Goal: Transaction & Acquisition: Book appointment/travel/reservation

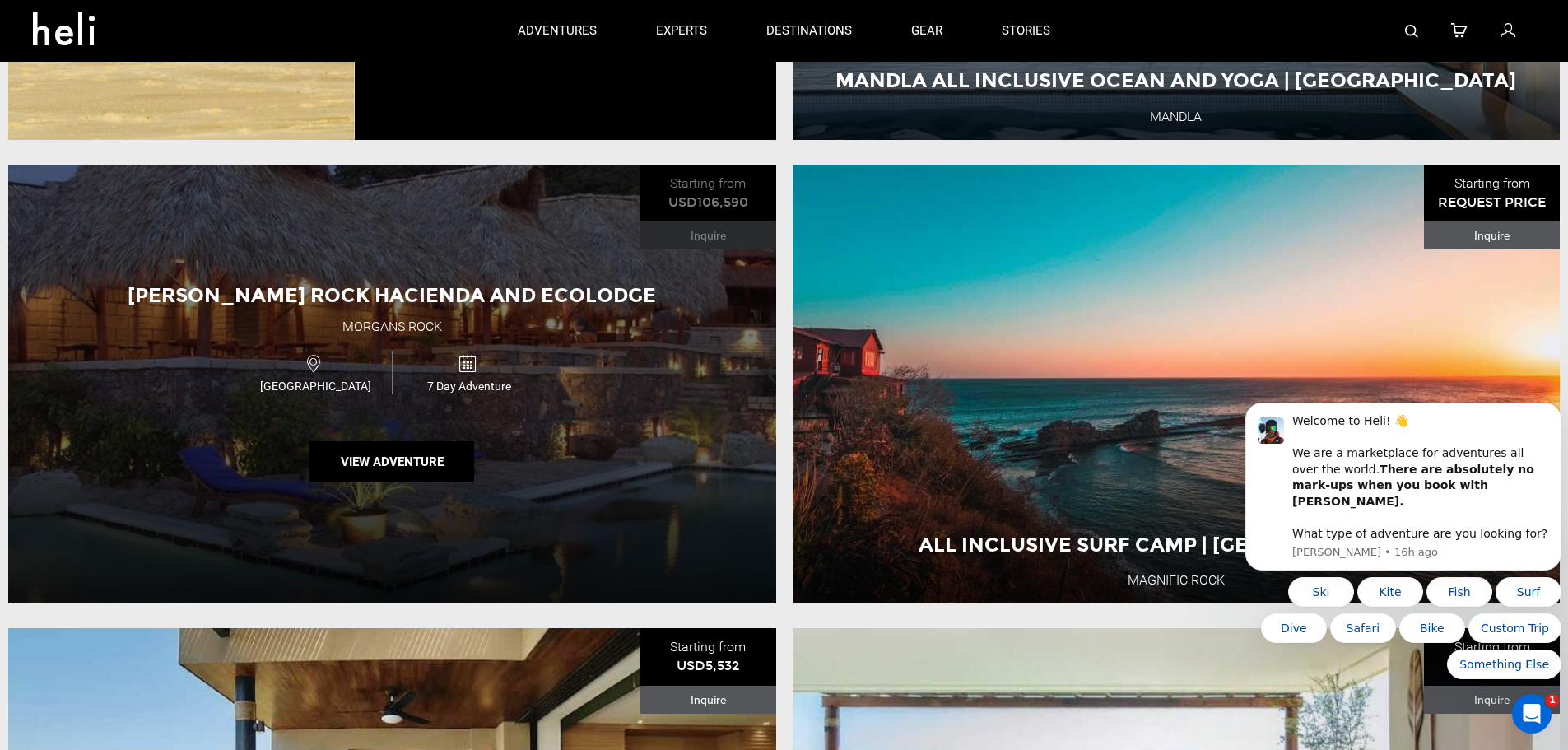
scroll to position [4197, 0]
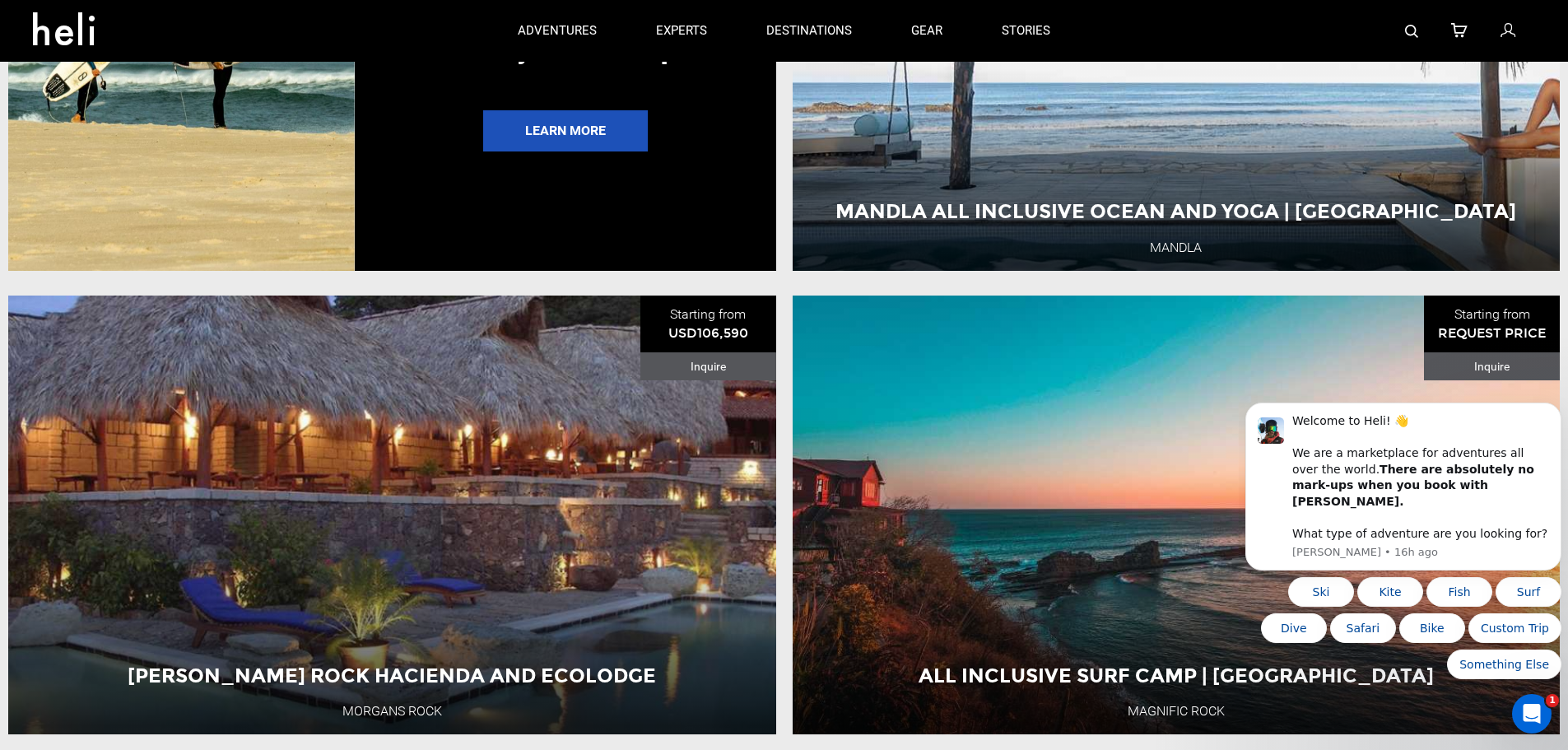
drag, startPoint x: 481, startPoint y: 378, endPoint x: 430, endPoint y: 241, distance: 146.2
click at [430, 241] on div "Earn 5% credit for each friend you bring. Use those credits on your next trip. …" at bounding box center [564, 49] width 421 height 438
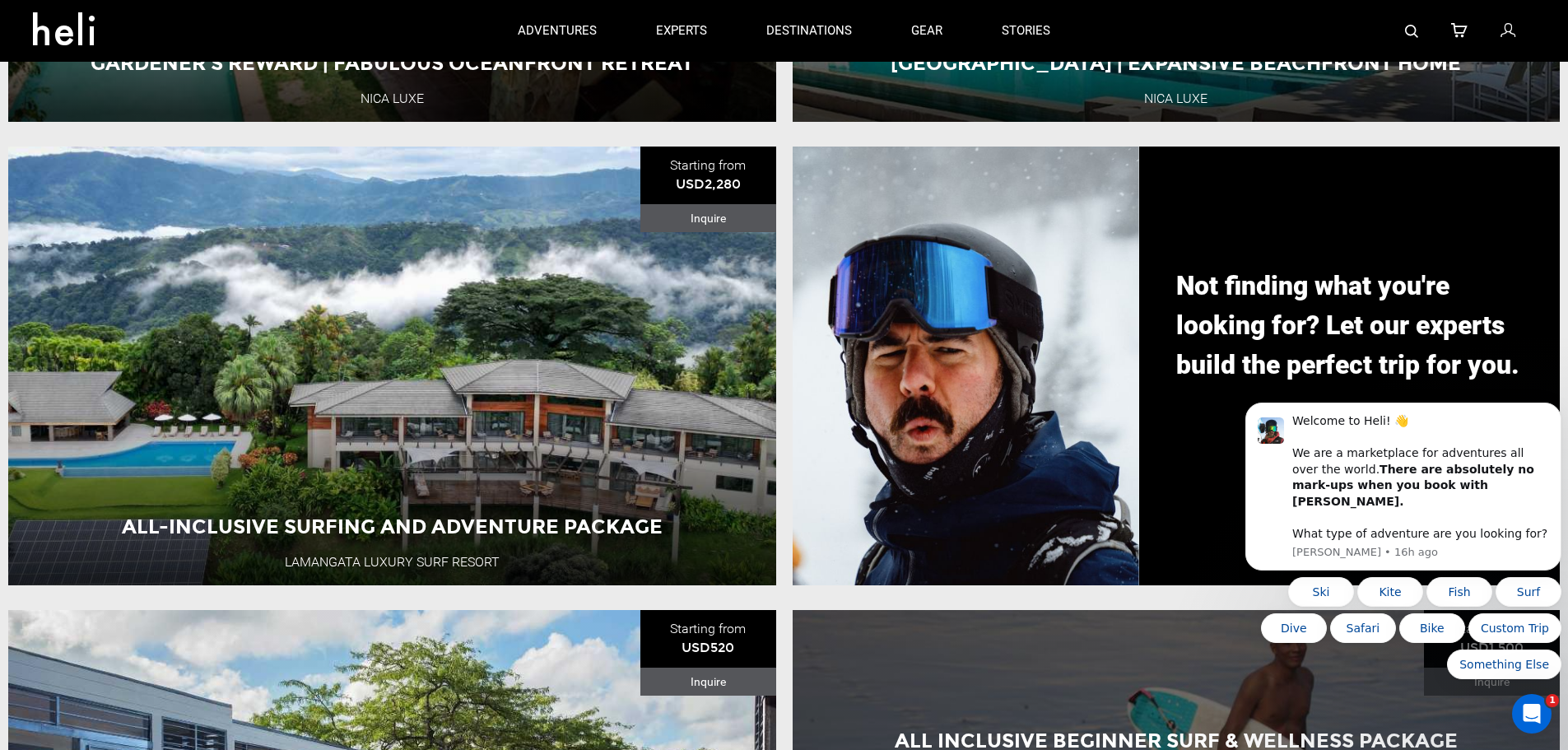
scroll to position [1975, 0]
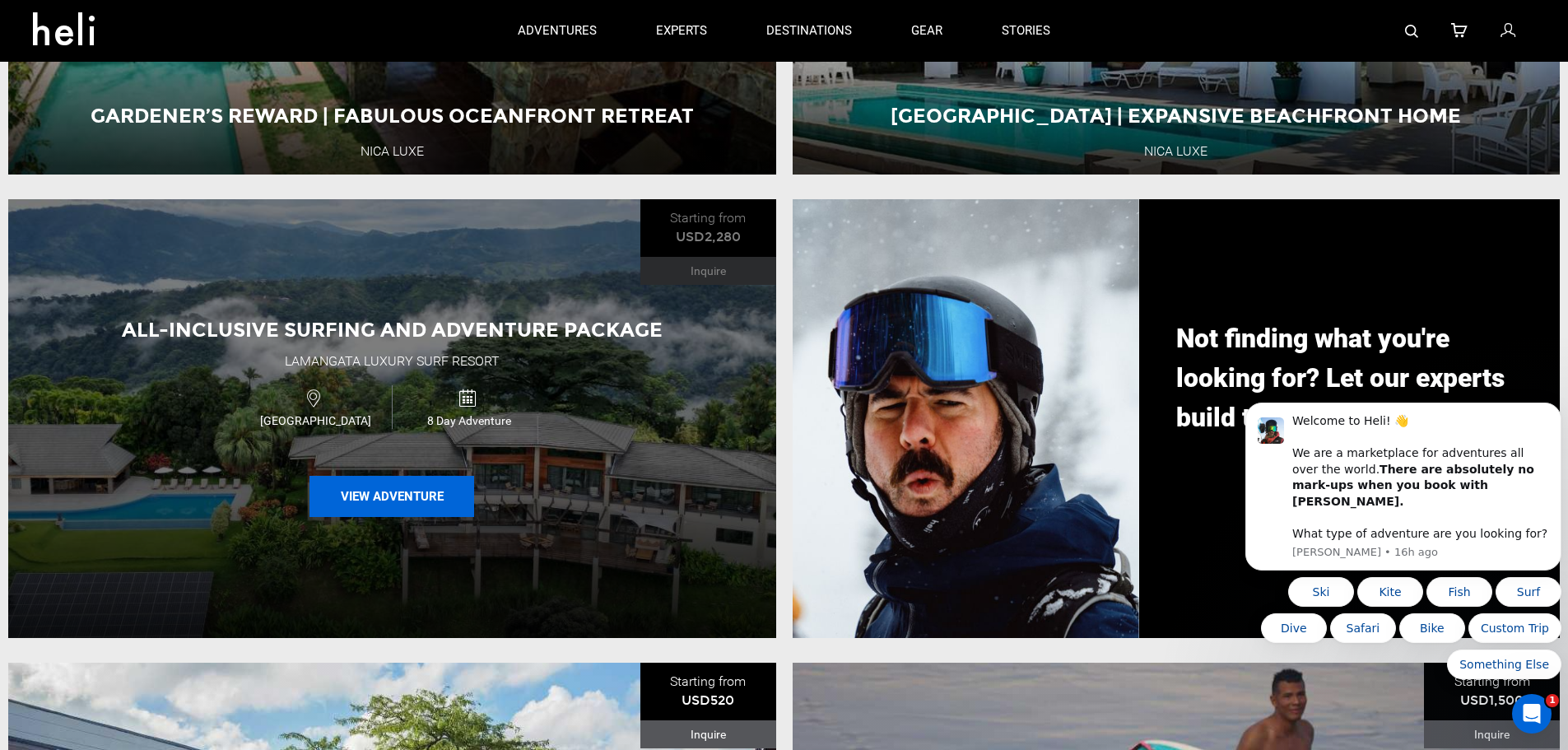
click at [442, 511] on button "View Adventure" at bounding box center [392, 497] width 164 height 42
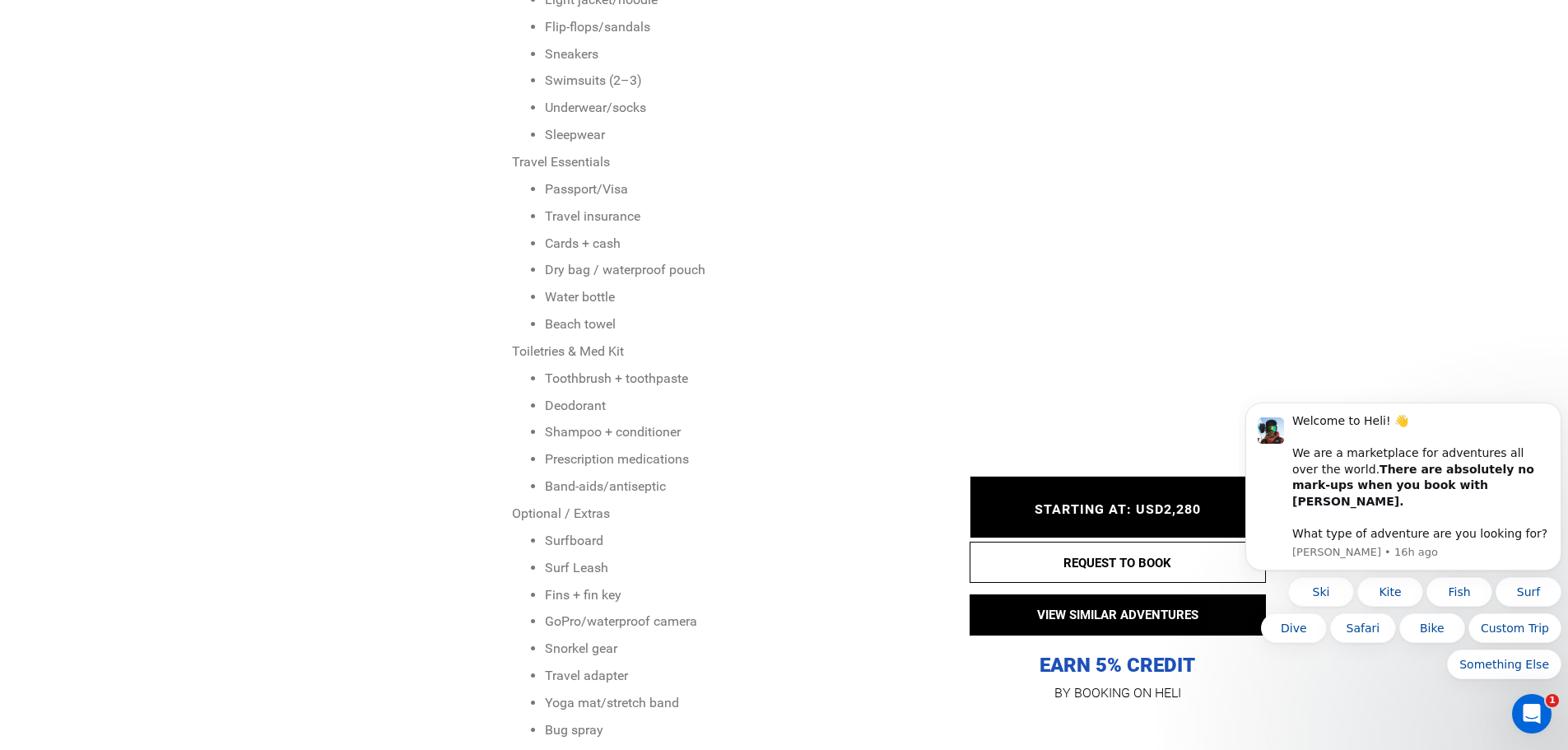
scroll to position [3292, 0]
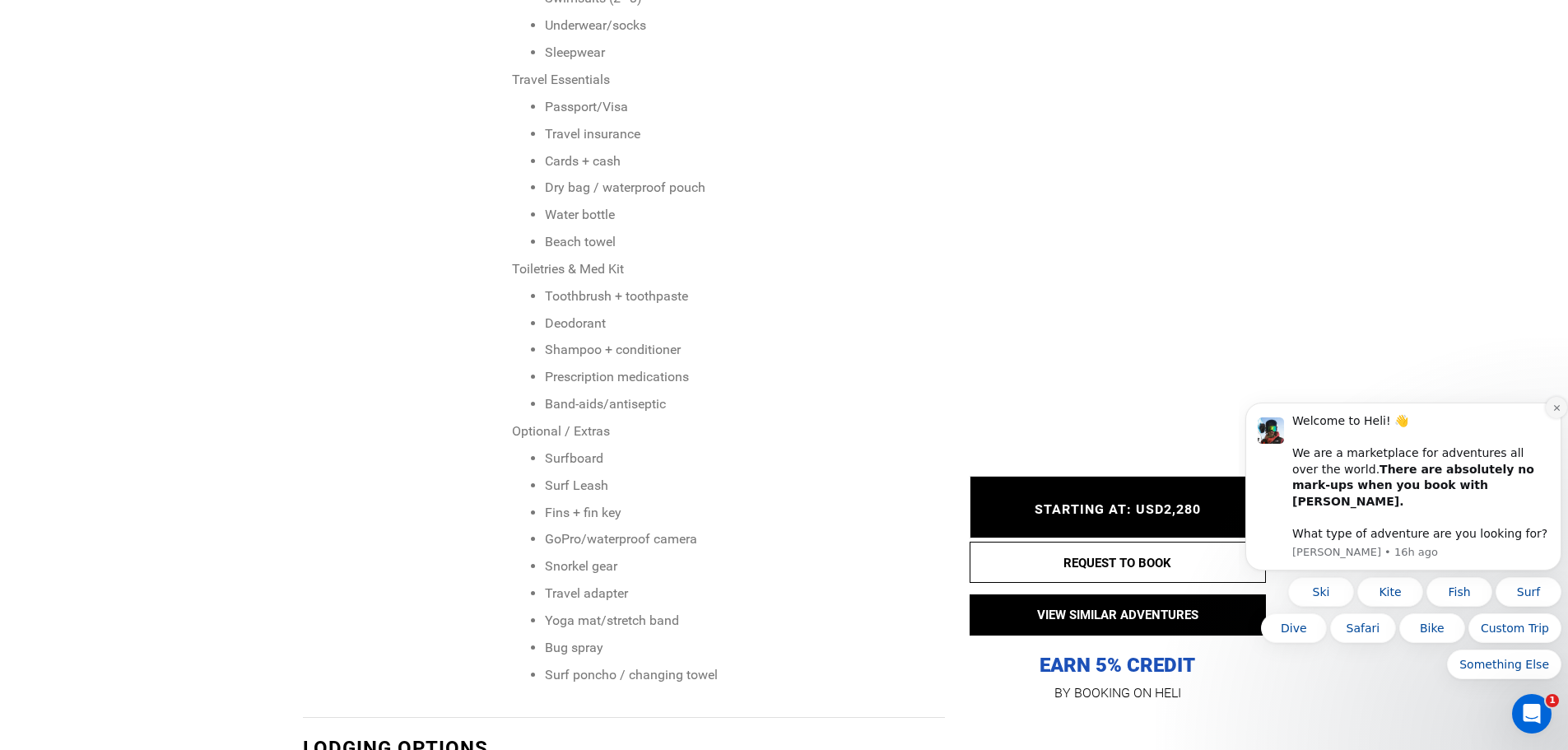
click at [1558, 413] on icon "Dismiss notification" at bounding box center [1557, 408] width 9 height 9
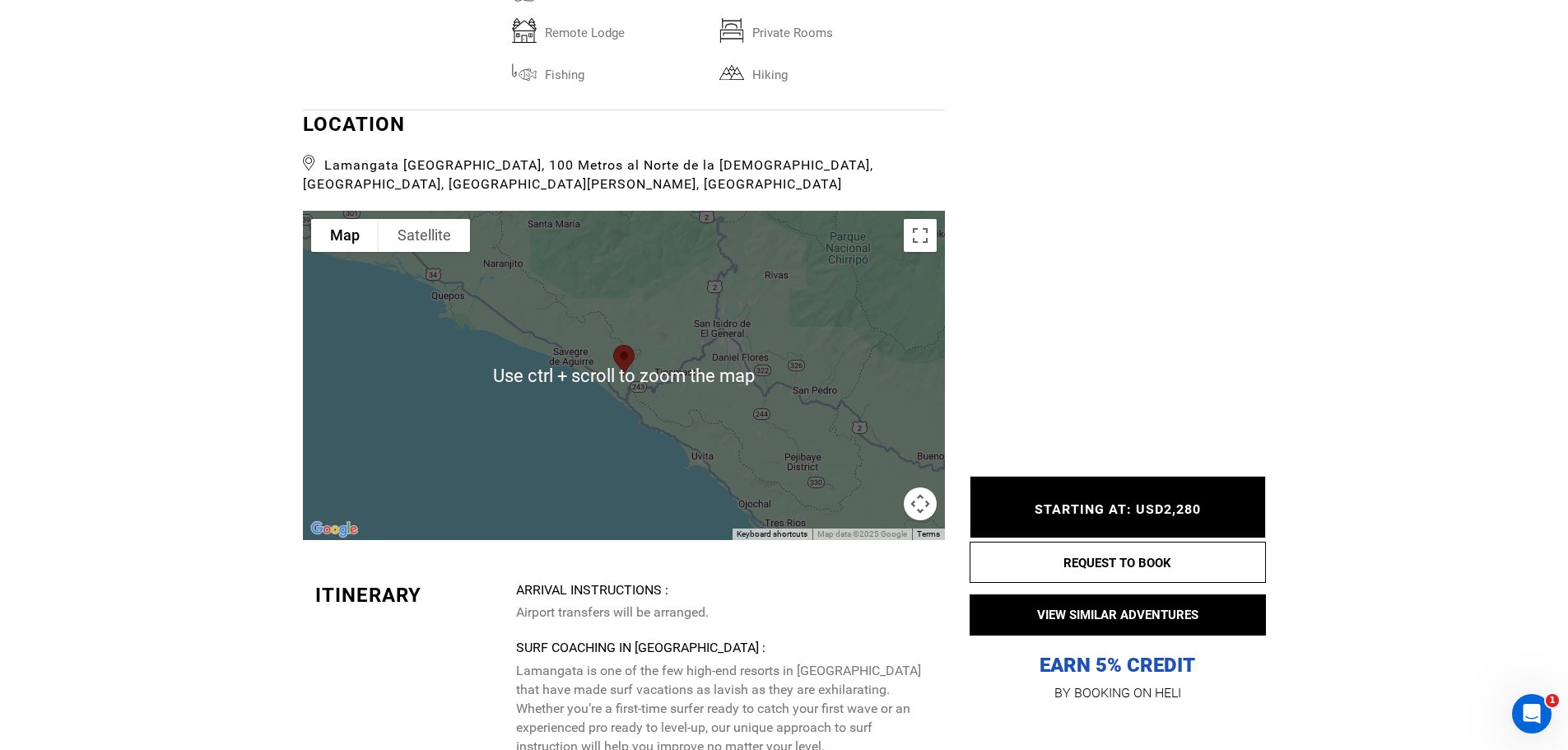
scroll to position [4444, 0]
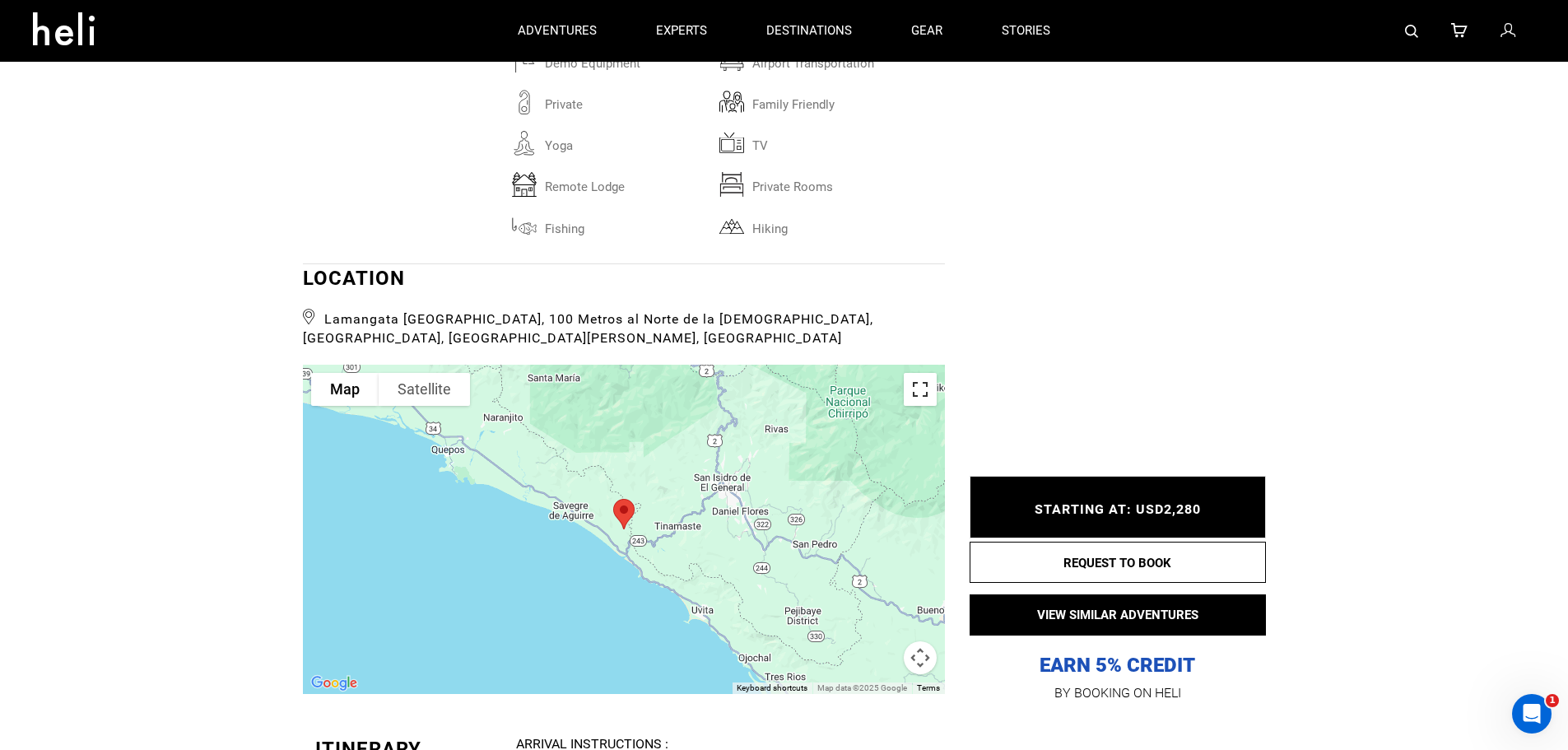
click at [915, 373] on button "Toggle fullscreen view" at bounding box center [920, 389] width 33 height 33
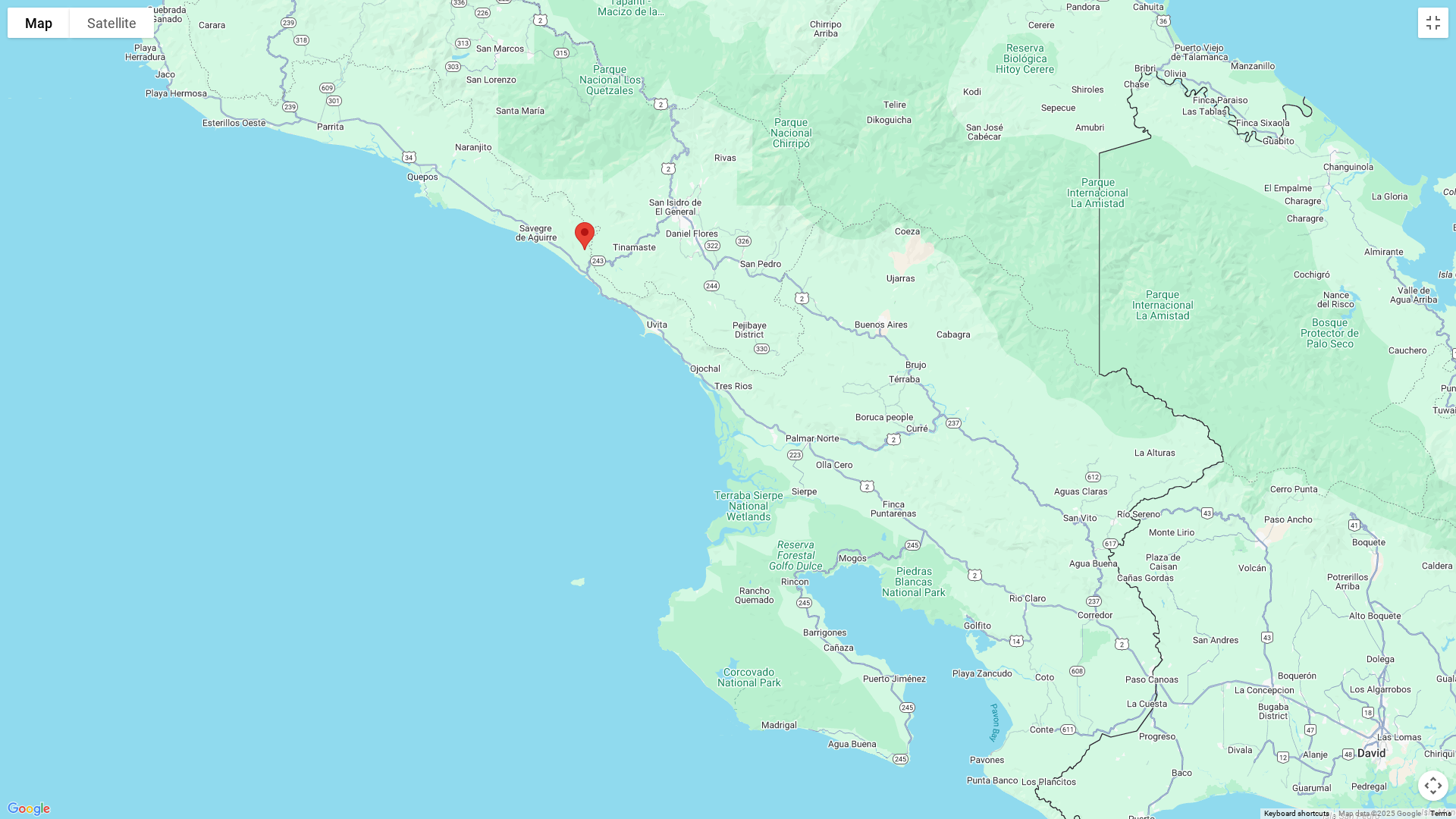
drag, startPoint x: 426, startPoint y: 386, endPoint x: 282, endPoint y: 230, distance: 212.3
click at [282, 230] on div at bounding box center [728, 410] width 1456 height 819
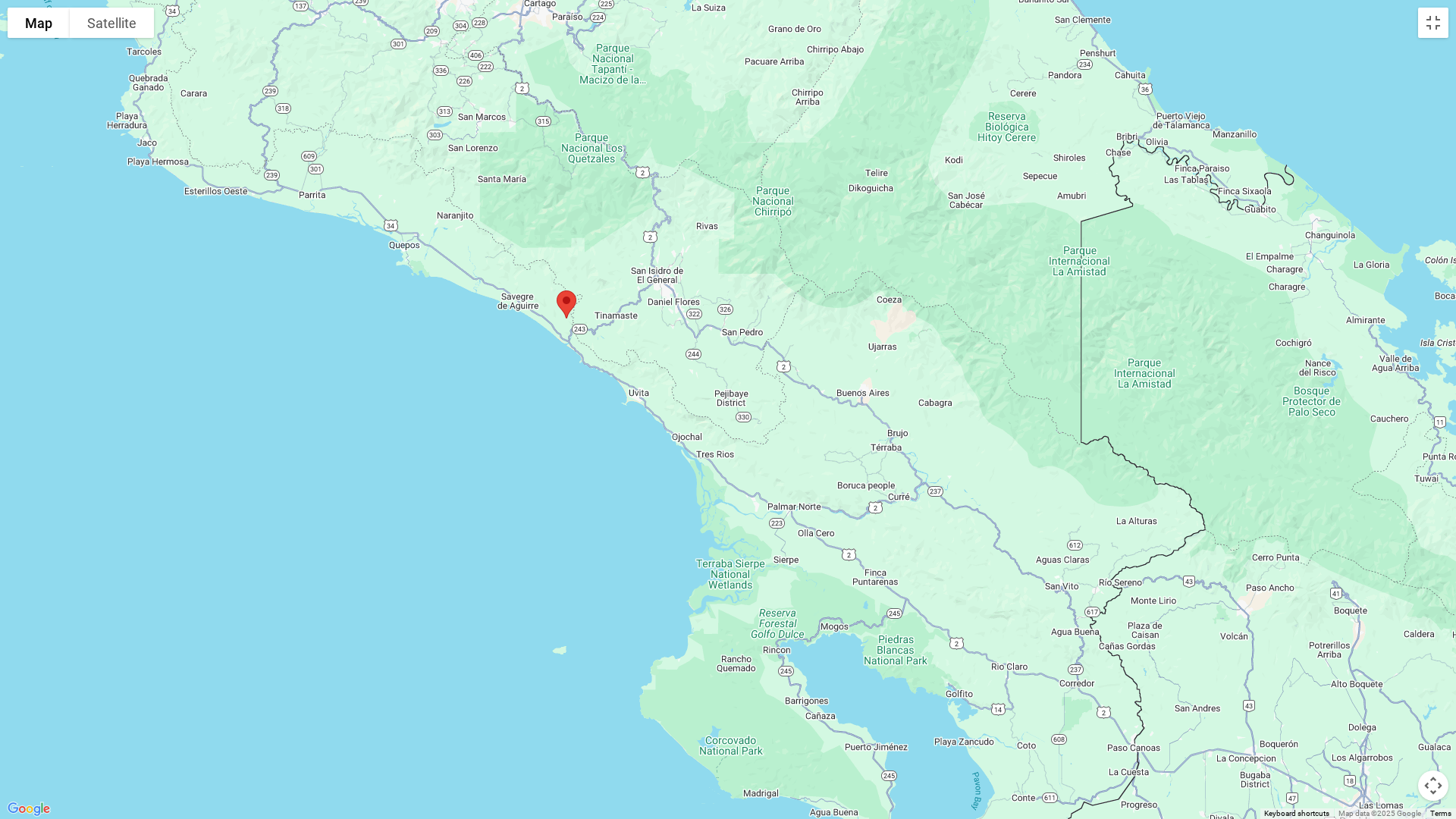
drag, startPoint x: 444, startPoint y: 286, endPoint x: 423, endPoint y: 405, distance: 120.8
click at [423, 405] on div at bounding box center [728, 410] width 1456 height 819
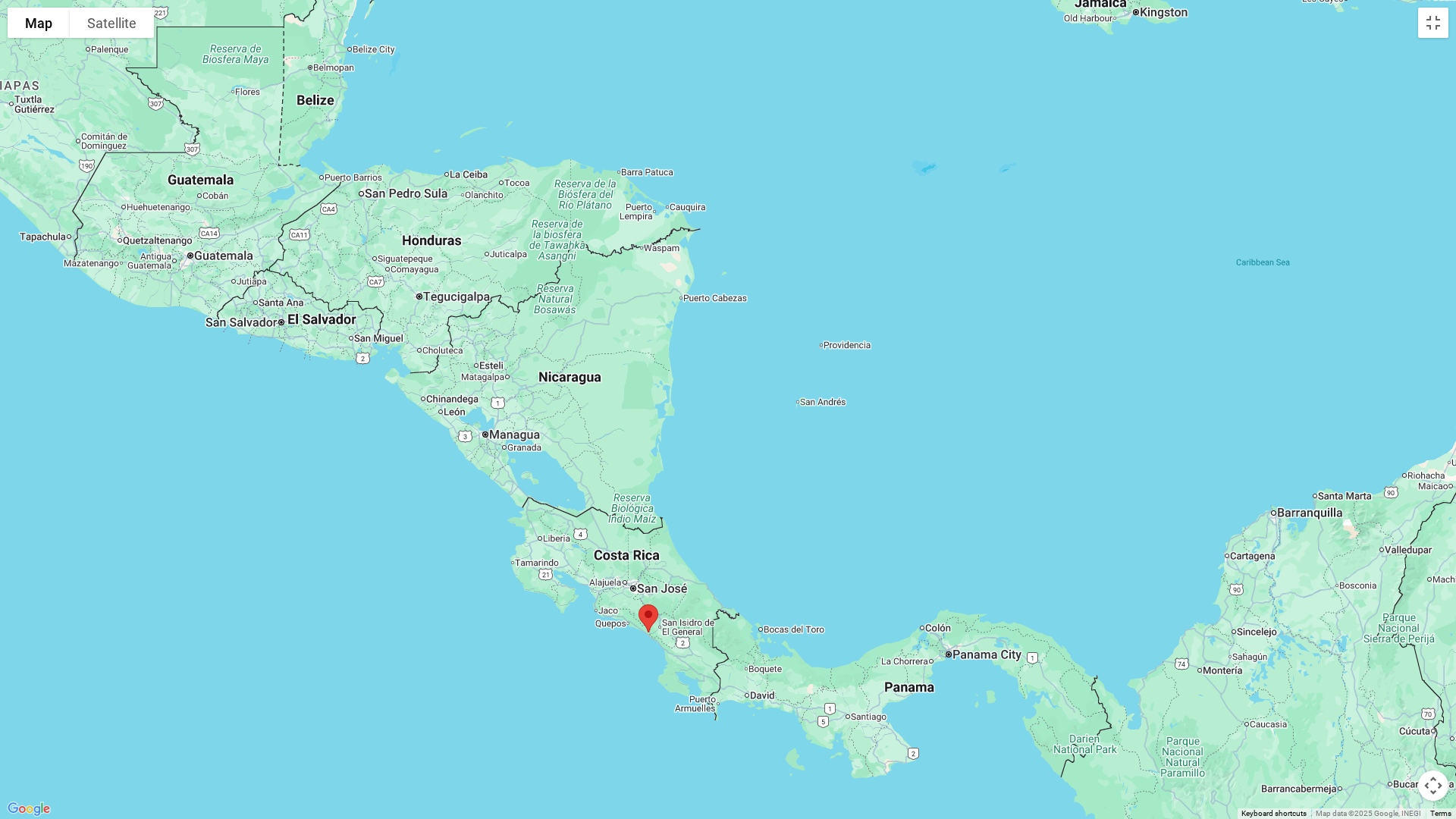
drag, startPoint x: 873, startPoint y: 297, endPoint x: 1074, endPoint y: 529, distance: 307.0
click at [1074, 529] on div at bounding box center [728, 410] width 1456 height 819
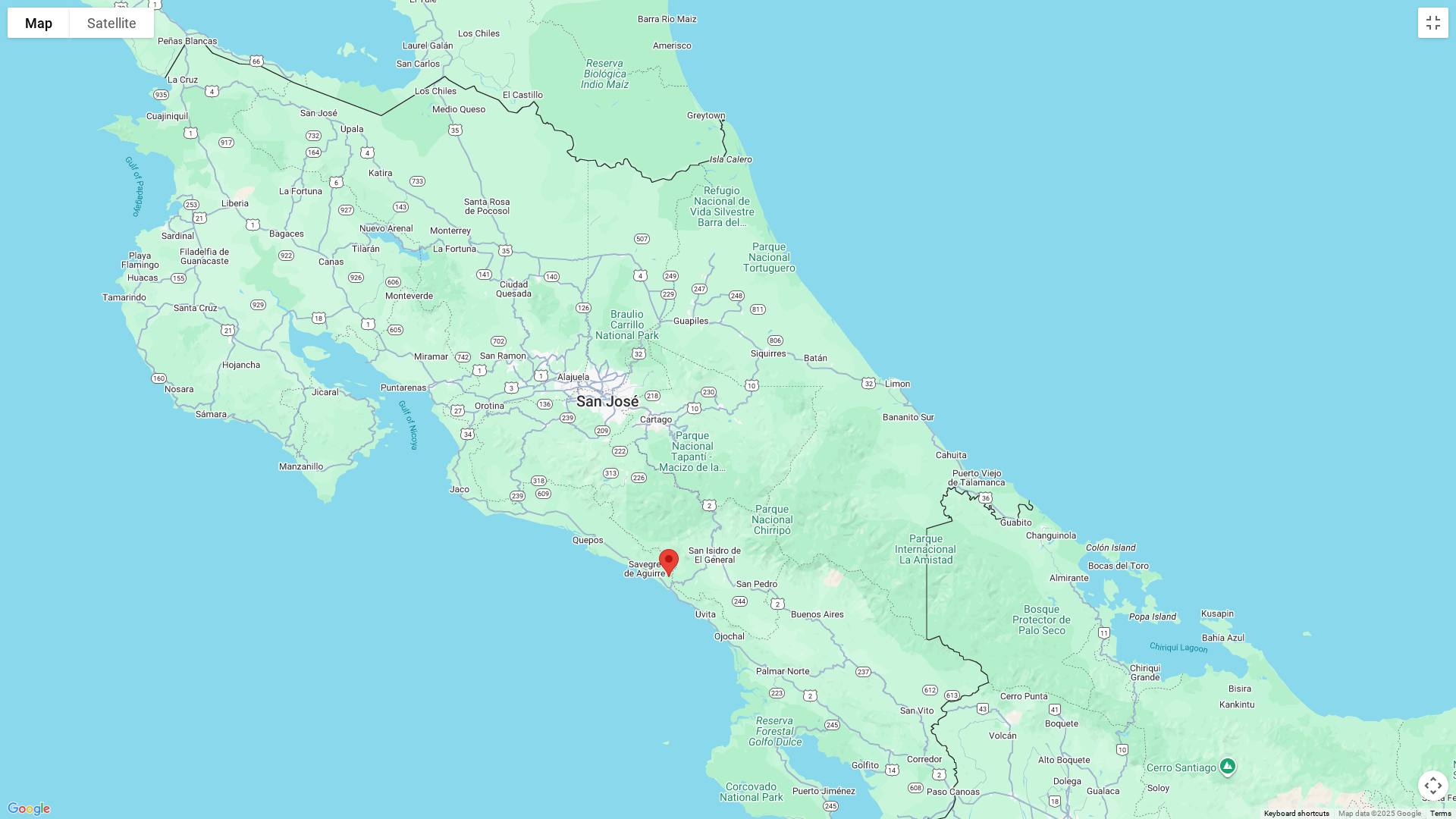
drag, startPoint x: 728, startPoint y: 521, endPoint x: 893, endPoint y: 530, distance: 165.2
click at [893, 530] on div at bounding box center [728, 410] width 1456 height 819
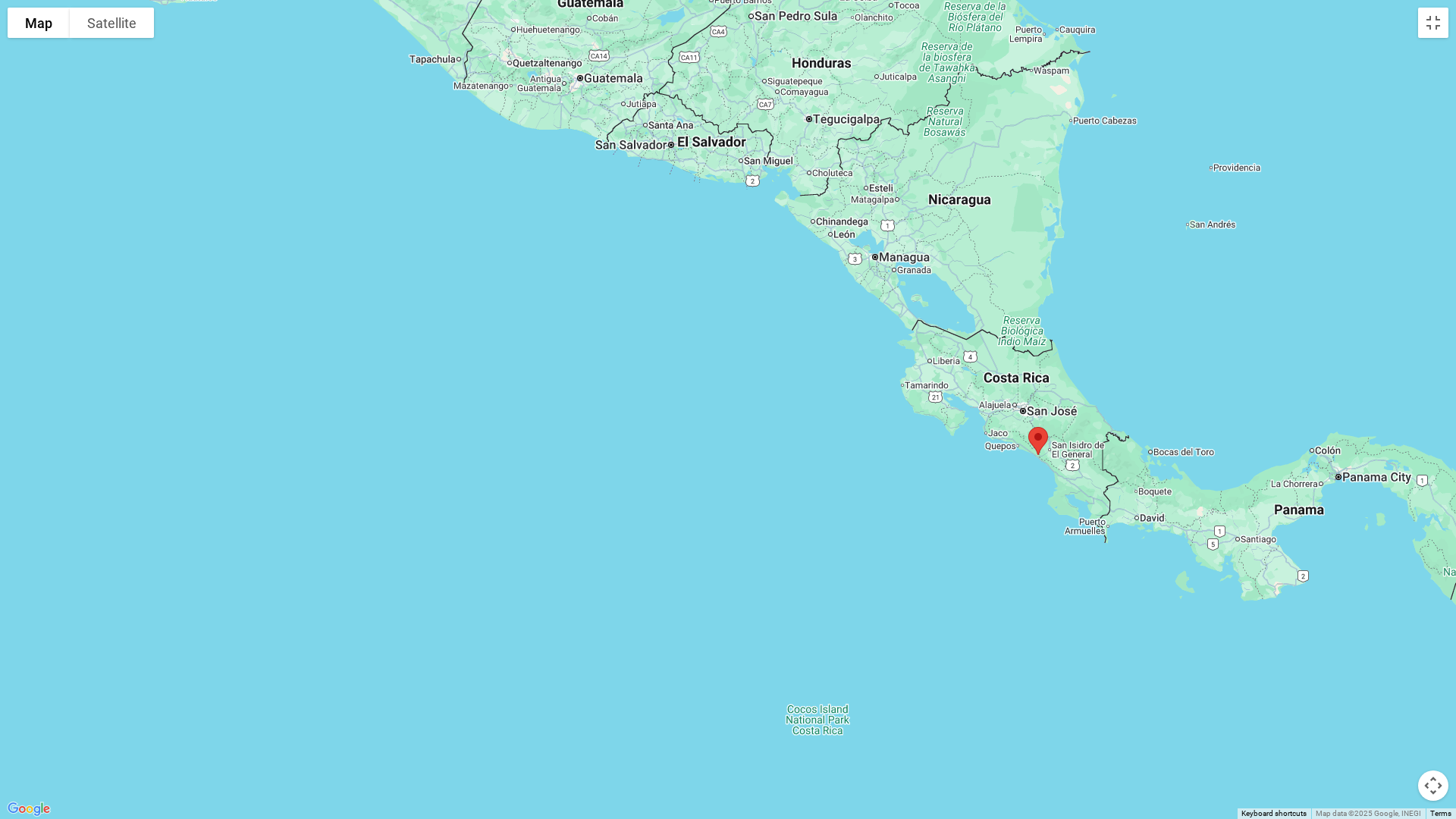
click at [818, 484] on div at bounding box center [728, 410] width 1456 height 819
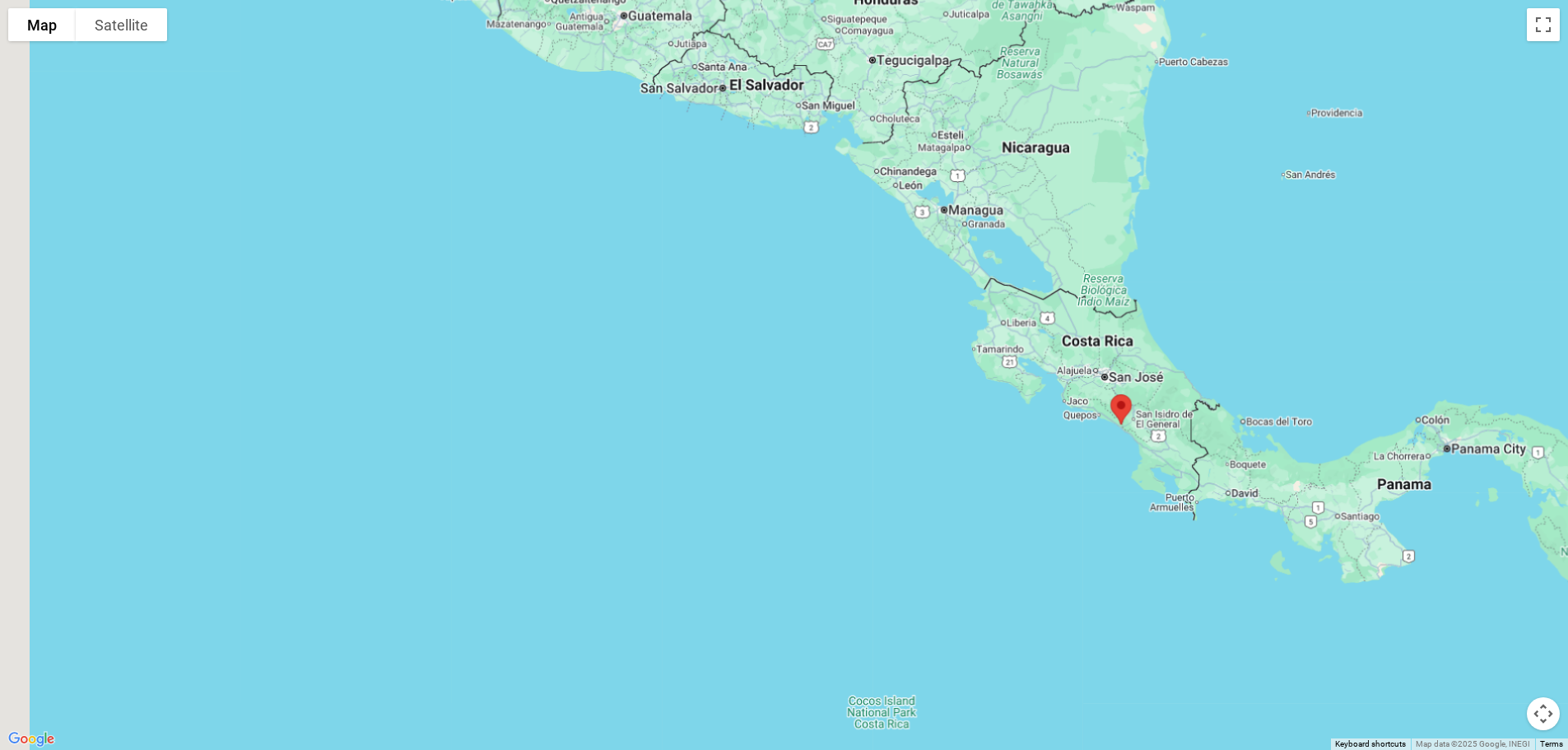
scroll to position [3703, 0]
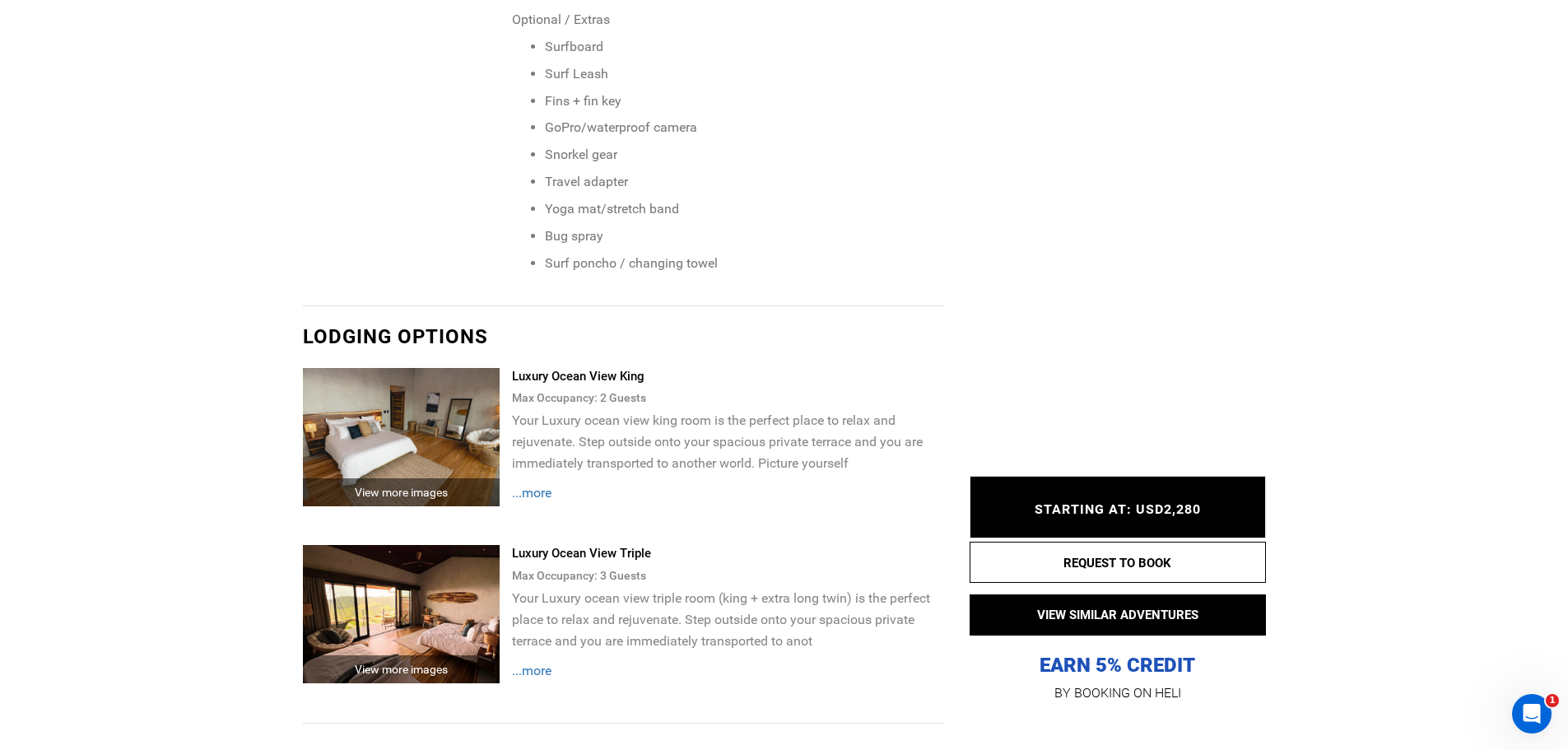
click at [444, 404] on img at bounding box center [402, 437] width 198 height 139
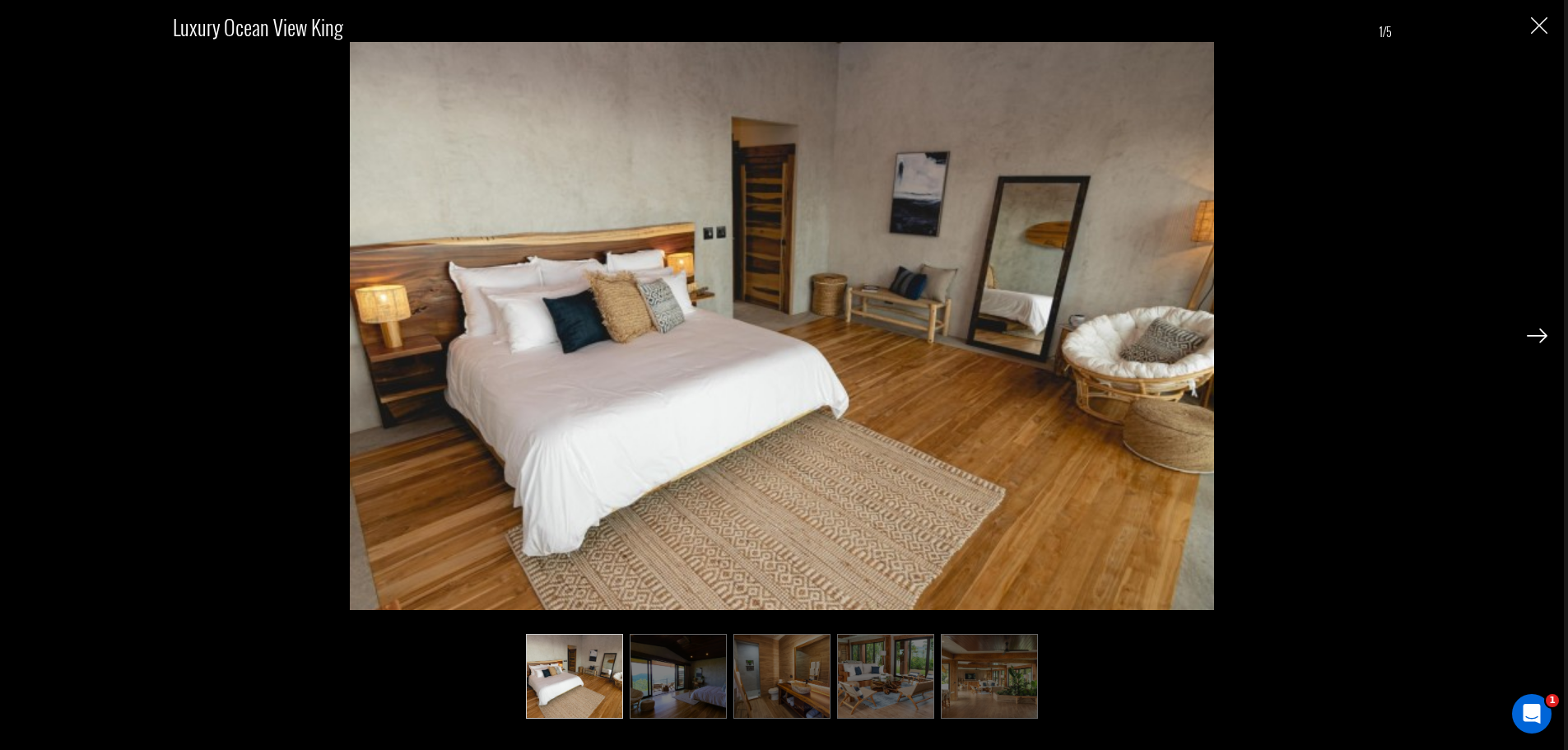
click at [1544, 333] on img at bounding box center [1537, 335] width 21 height 15
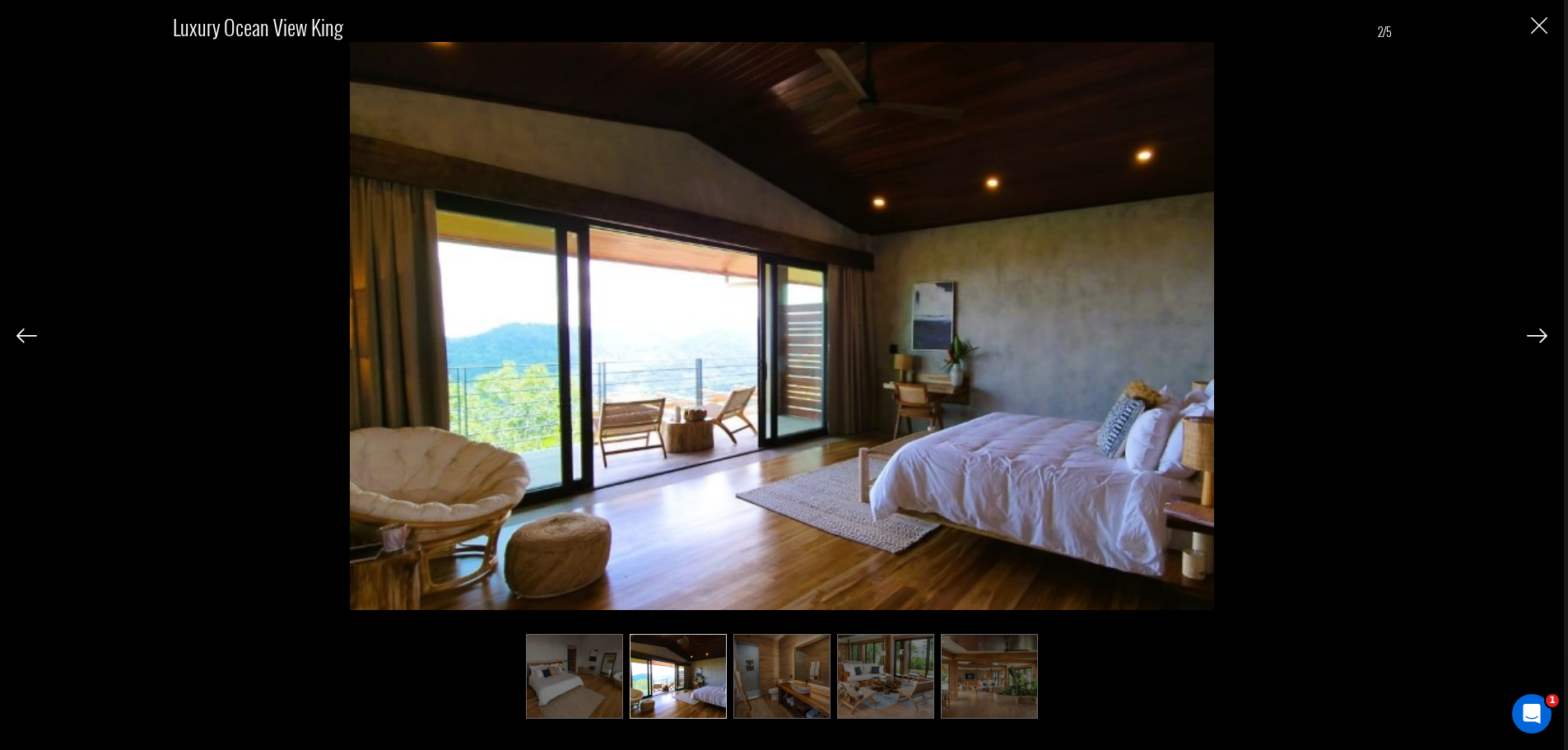
click at [1544, 333] on img at bounding box center [1537, 335] width 21 height 15
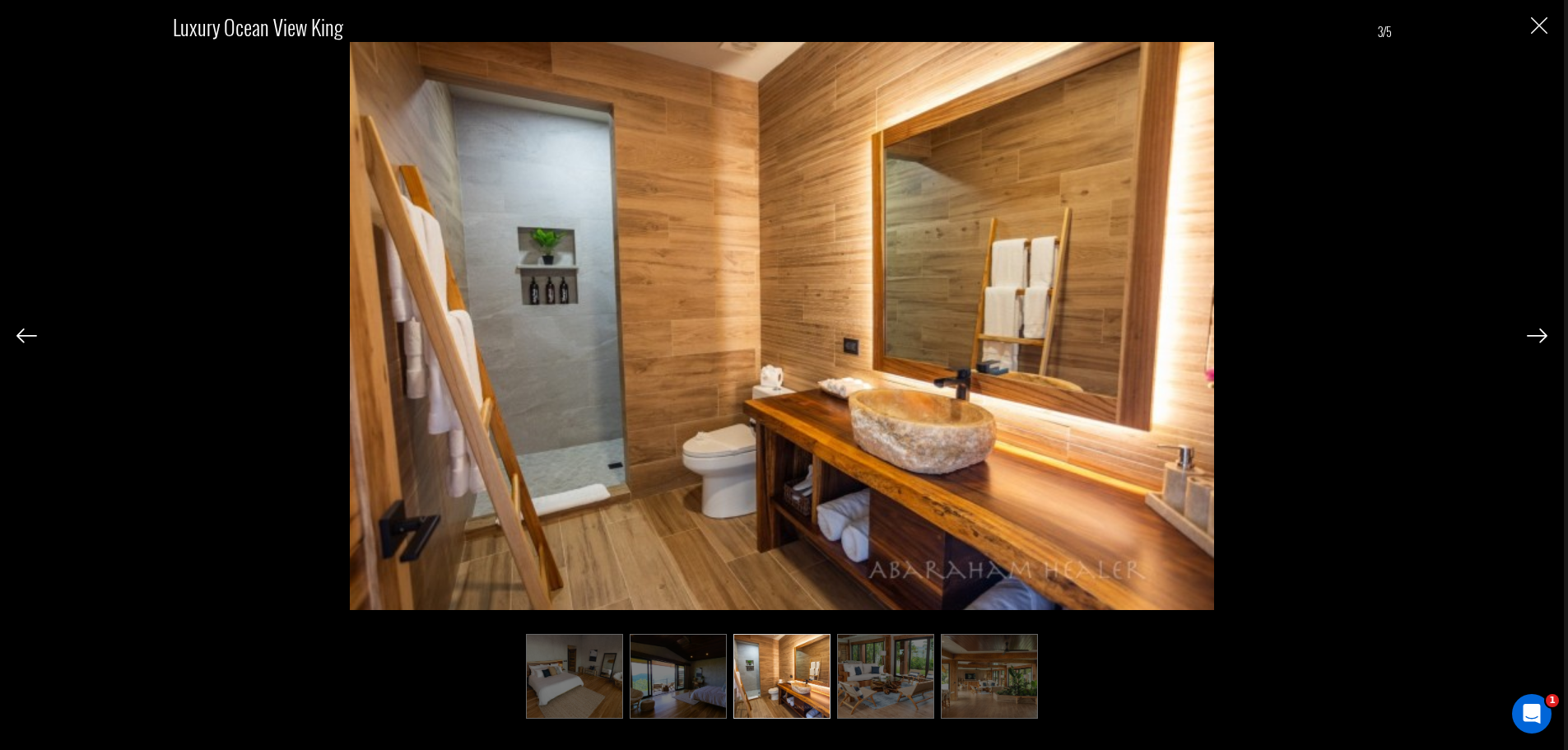
click at [1544, 333] on img at bounding box center [1537, 335] width 21 height 15
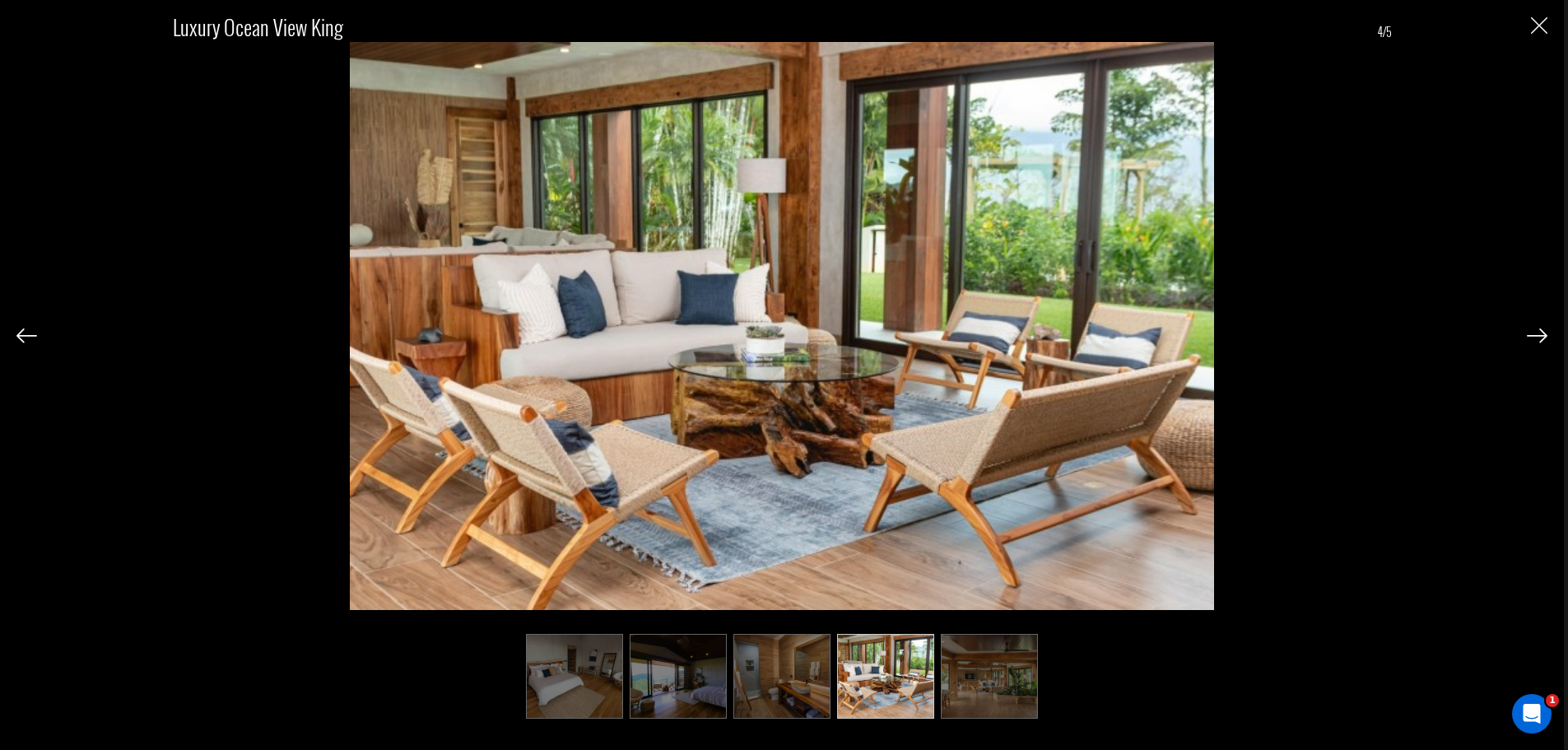
click at [1544, 333] on img at bounding box center [1537, 335] width 21 height 15
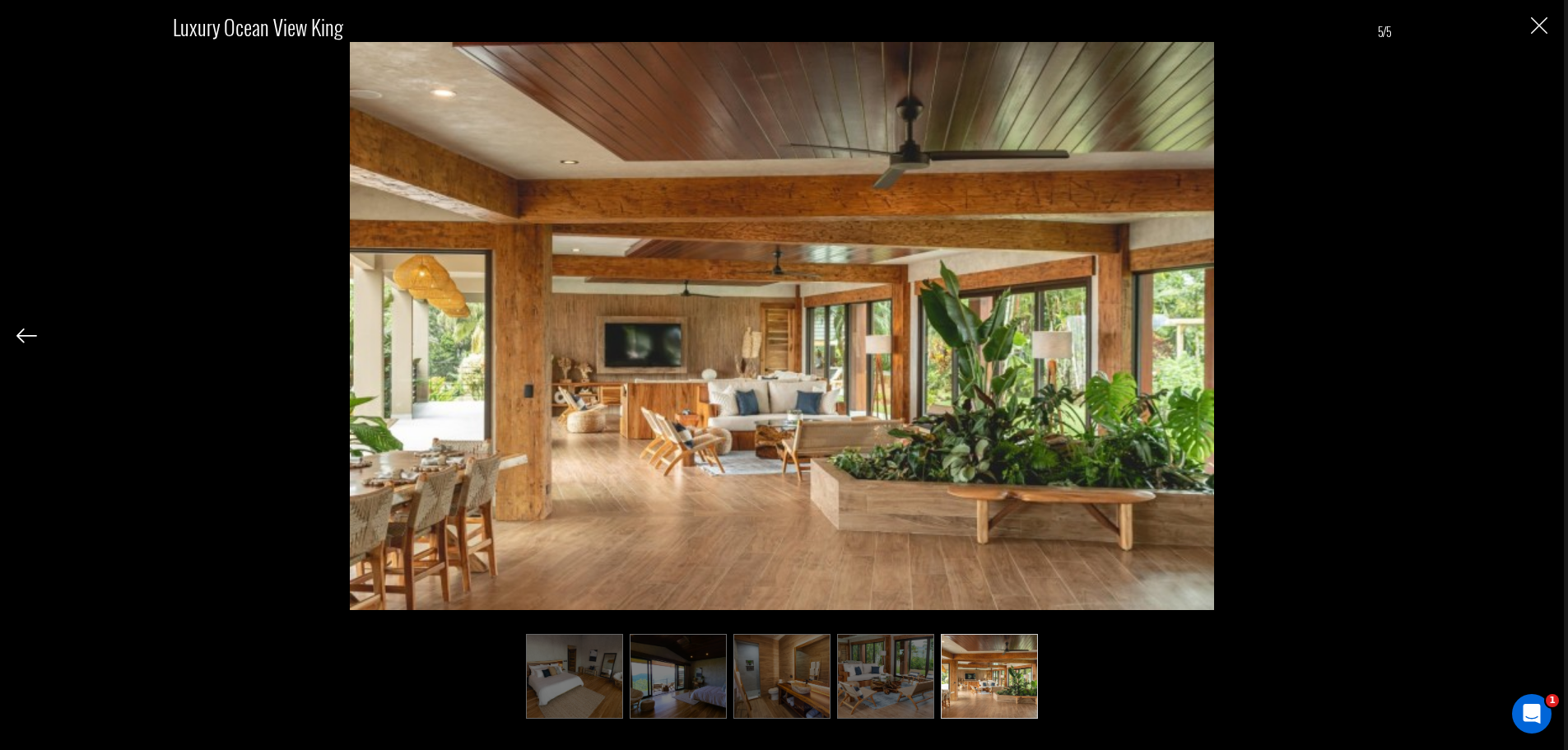
click at [1544, 333] on div "Luxury Ocean View King 5/5" at bounding box center [782, 355] width 1531 height 711
click at [1541, 24] on img "Close" at bounding box center [1539, 25] width 17 height 17
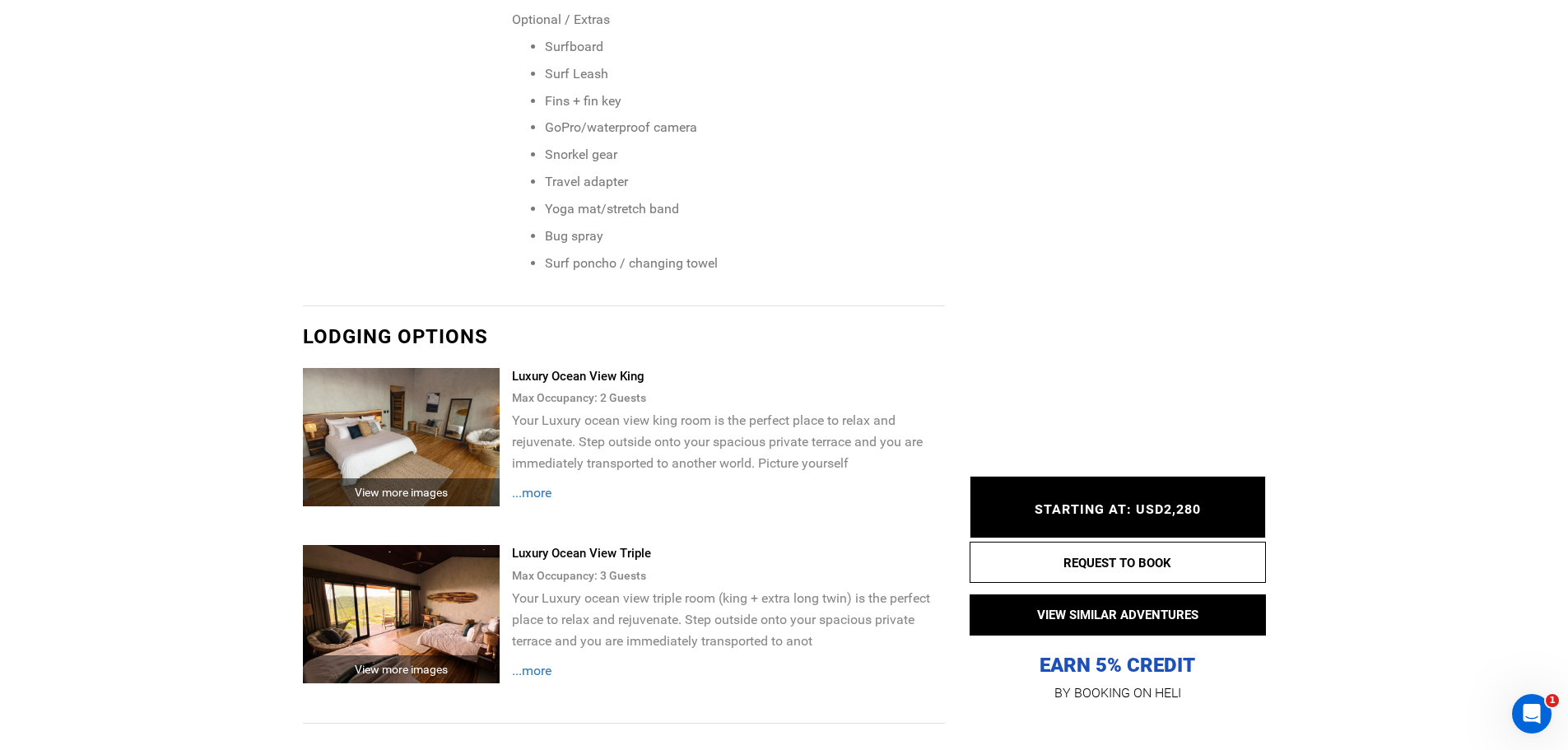
click at [531, 485] on span "...more" at bounding box center [532, 493] width 40 height 16
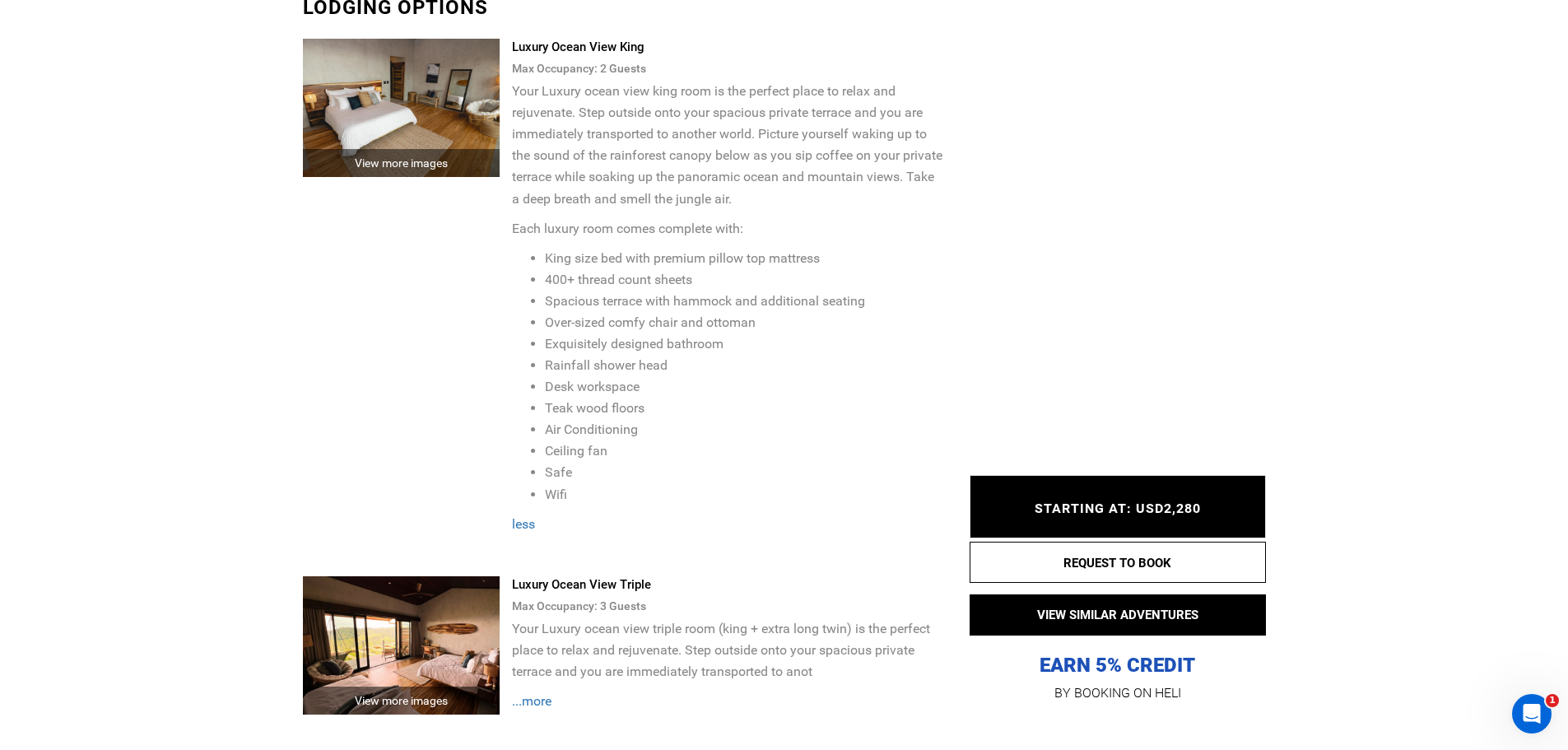
scroll to position [4197, 0]
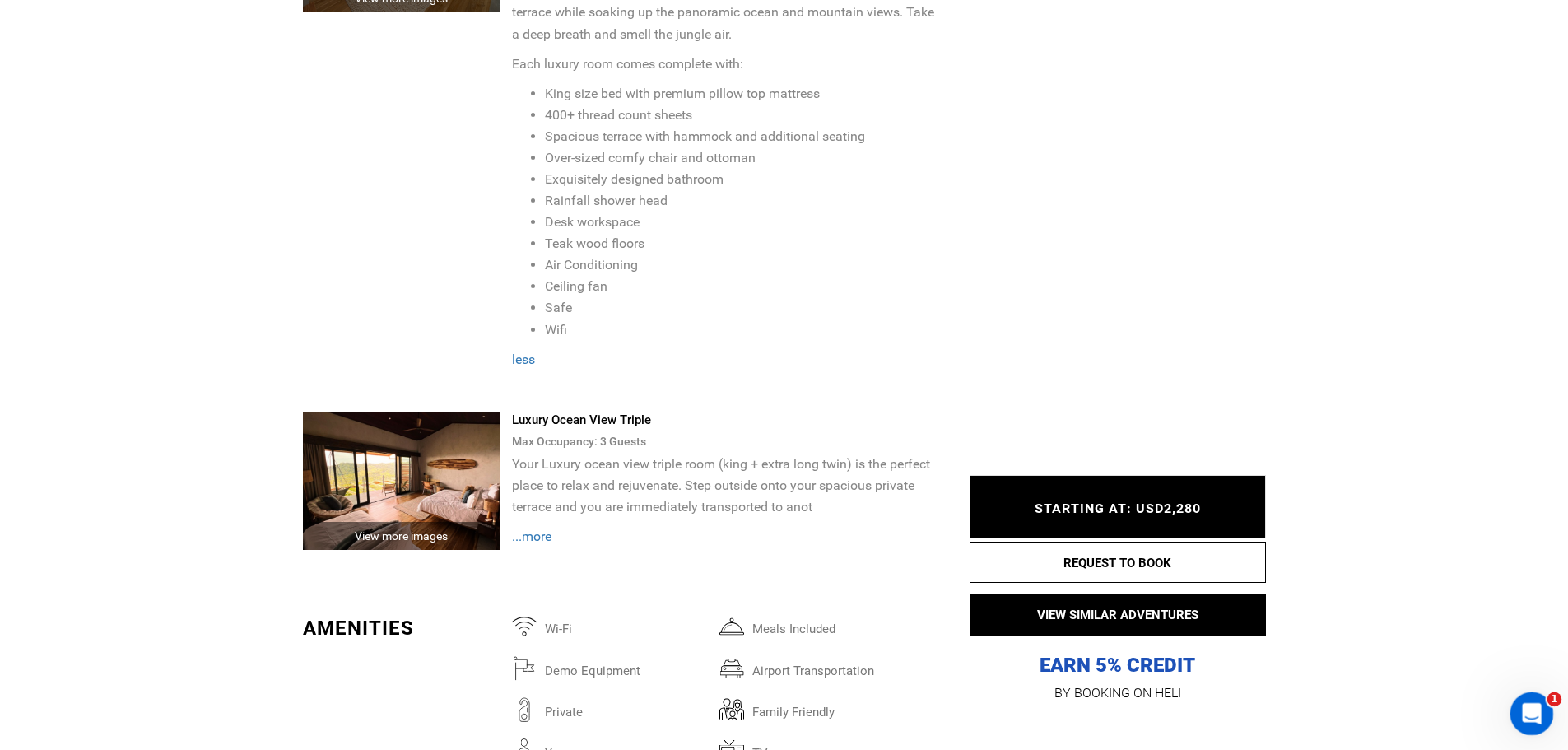
click at [1541, 706] on icon "Open Intercom Messenger" at bounding box center [1529, 710] width 27 height 27
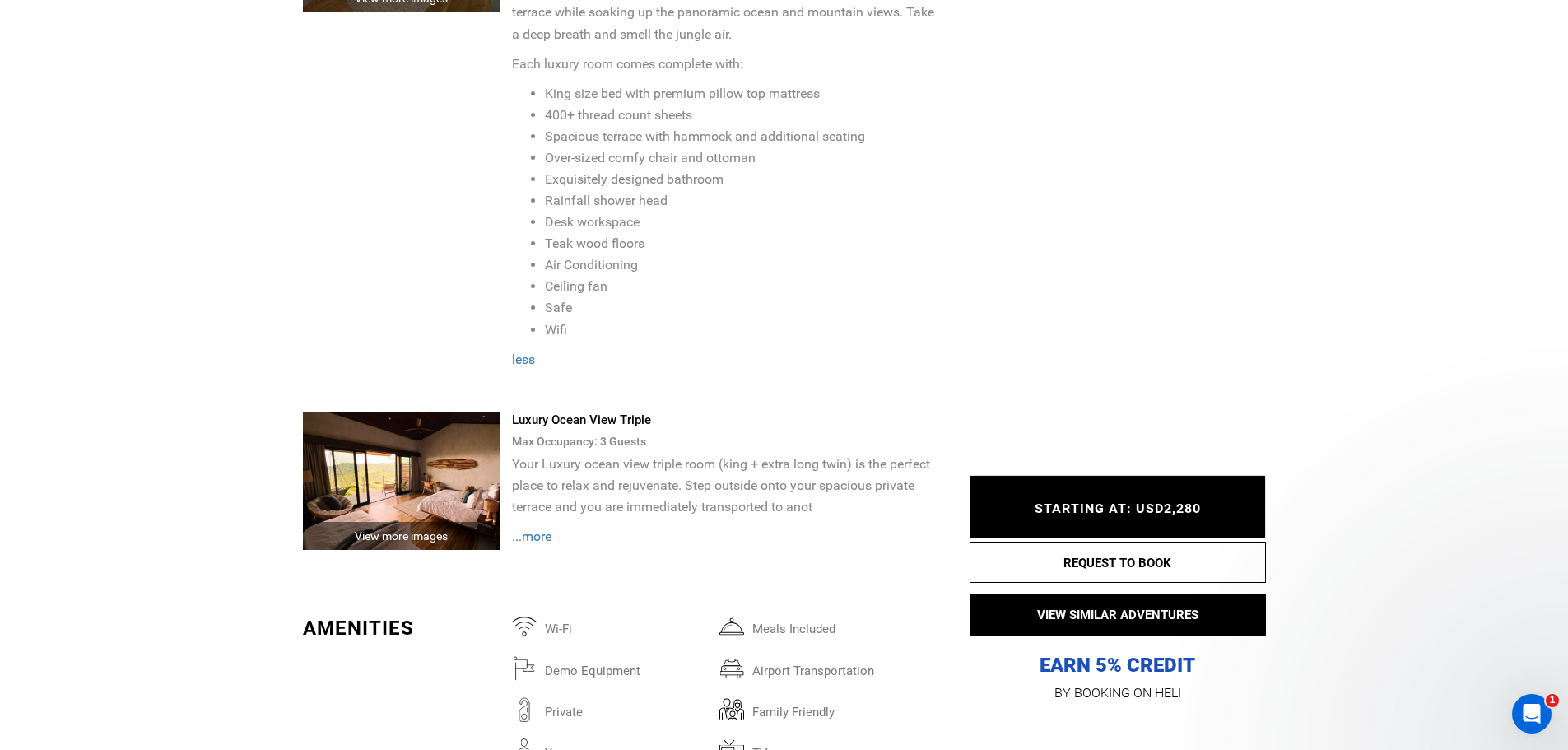
scroll to position [0, 0]
